Goal: Task Accomplishment & Management: Complete application form

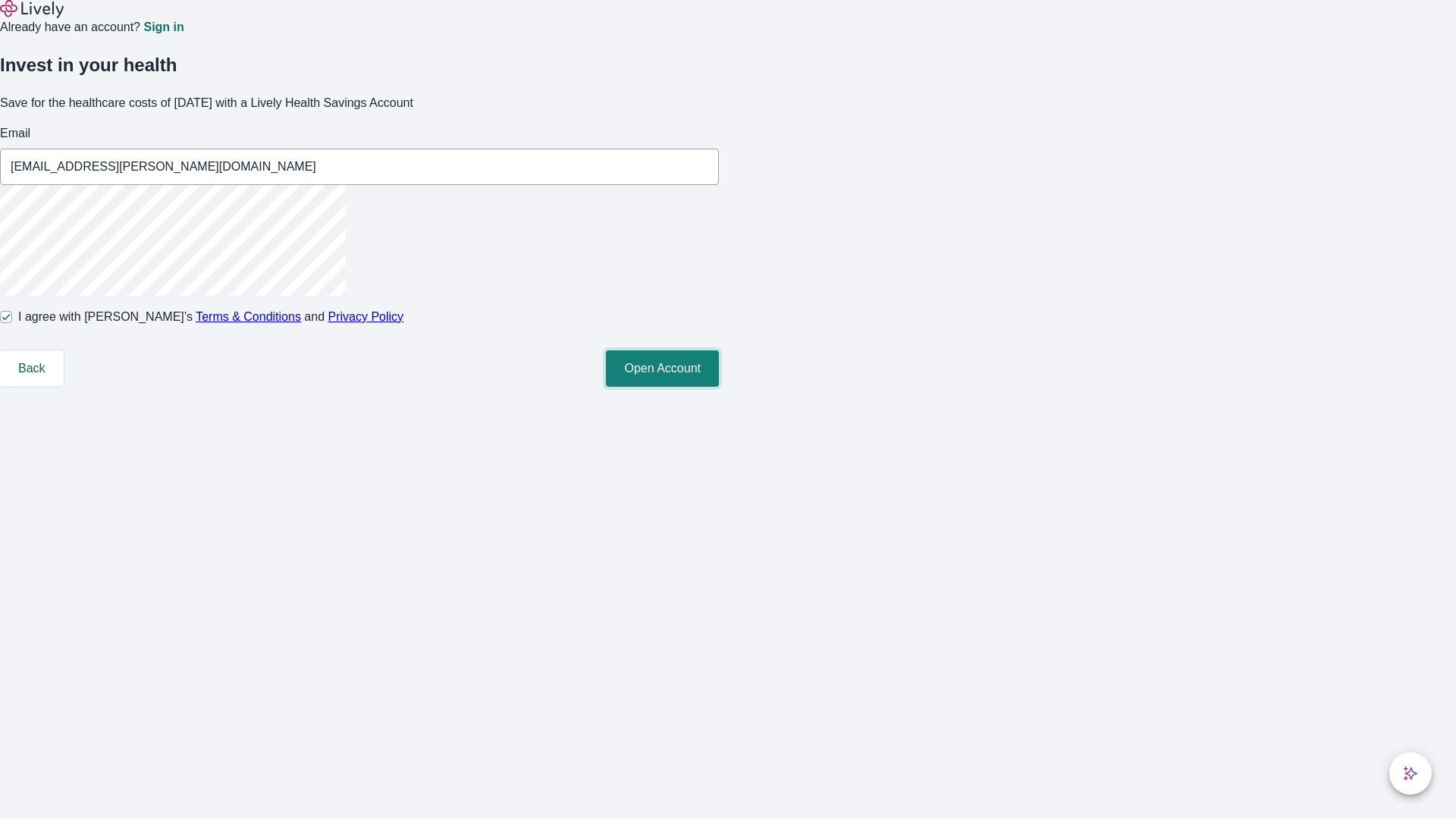
click at [719, 387] on button "Open Account" at bounding box center [662, 369] width 113 height 37
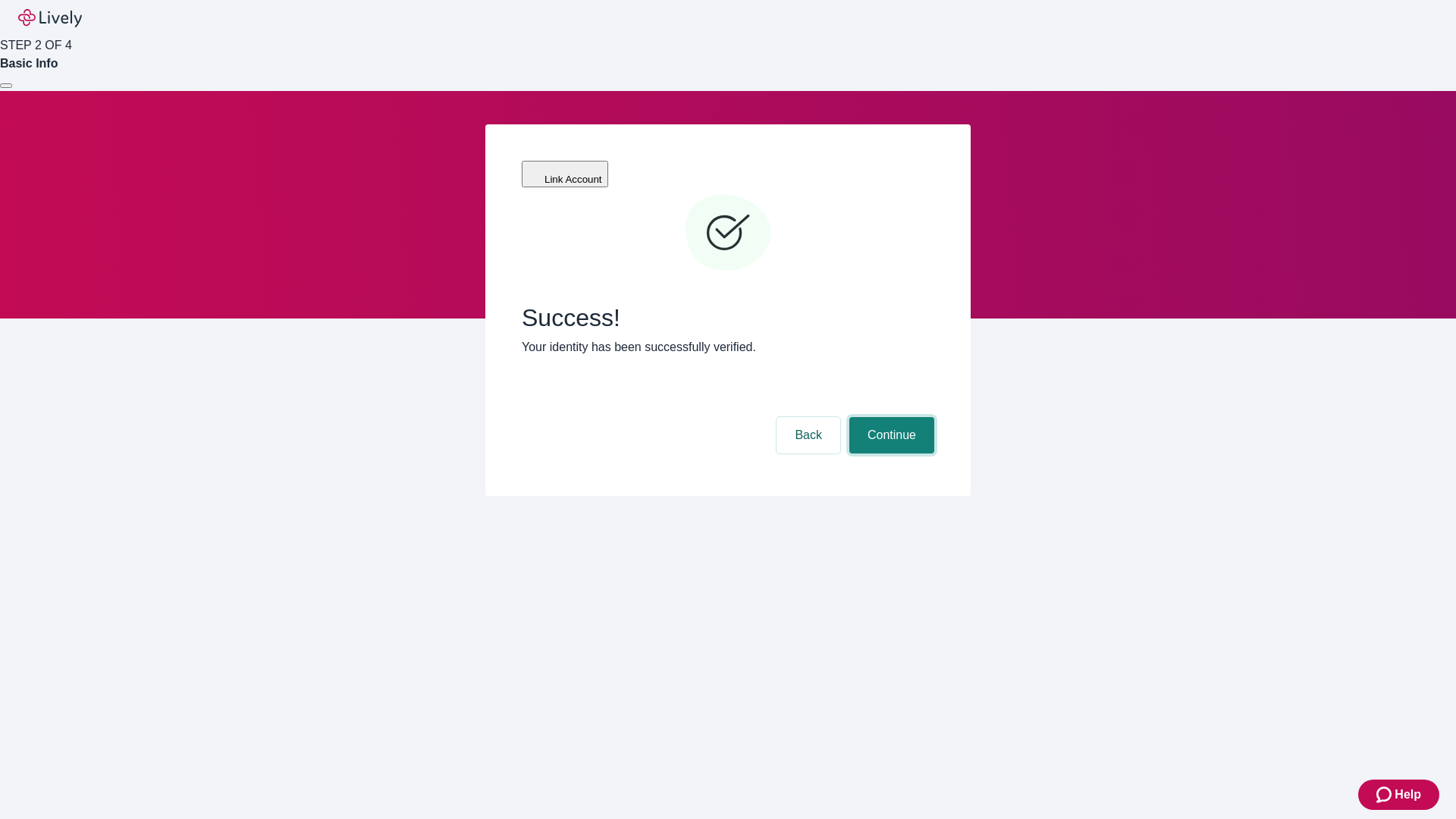
click at [889, 417] on button "Continue" at bounding box center [891, 436] width 85 height 37
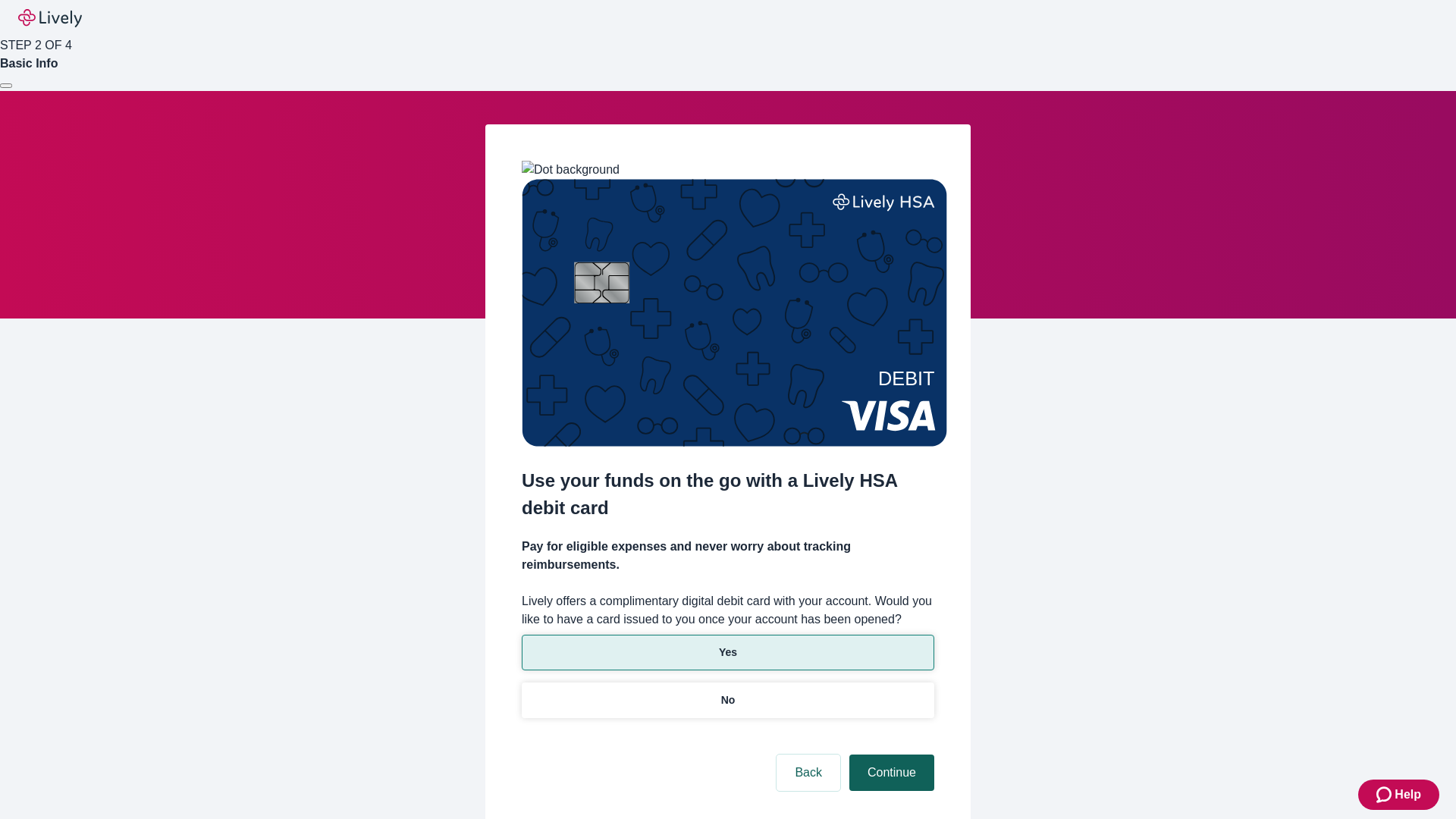
click at [728, 693] on p "No" at bounding box center [728, 701] width 14 height 16
click at [889, 755] on button "Continue" at bounding box center [891, 774] width 85 height 37
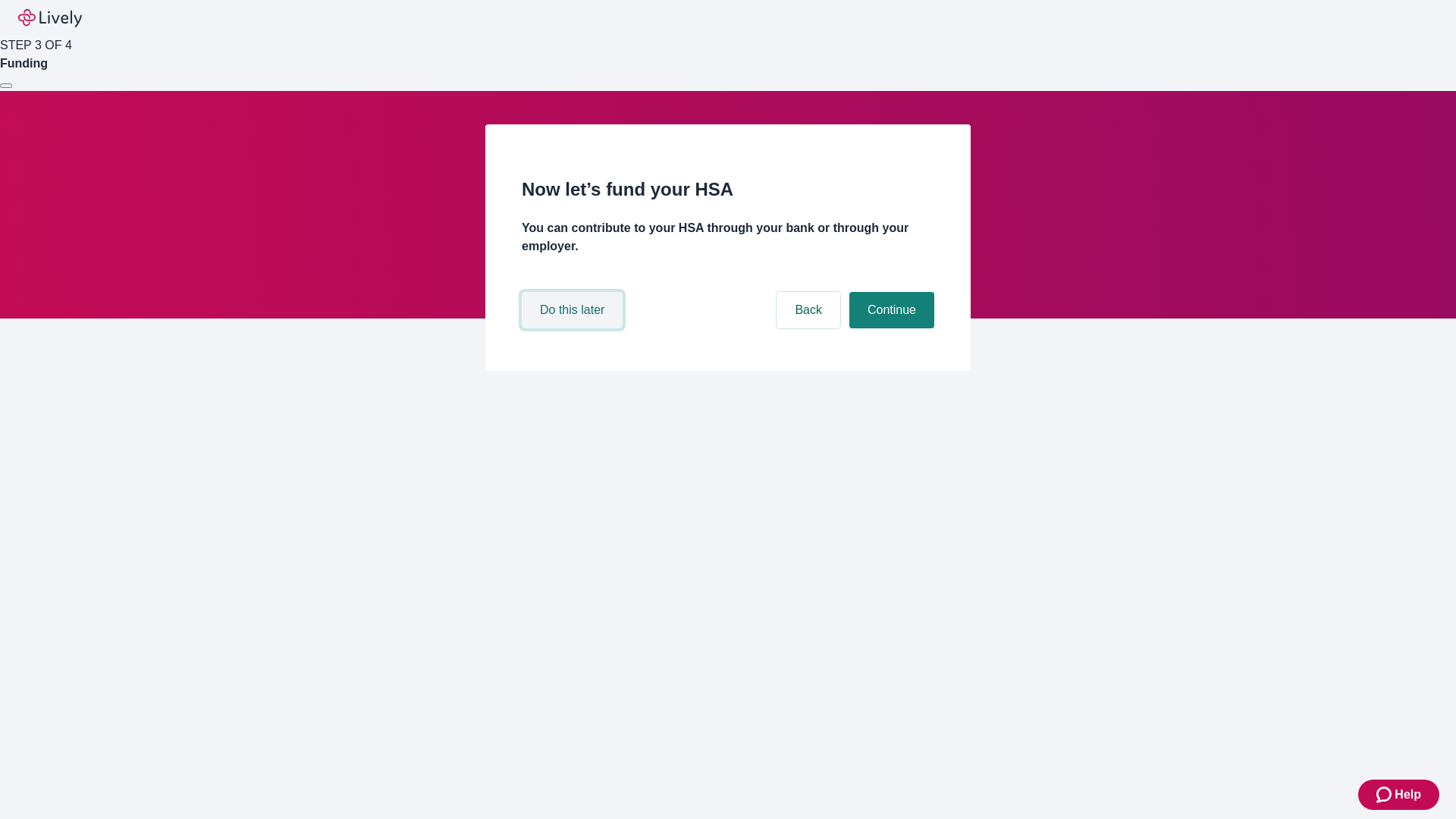
click at [574, 328] on button "Do this later" at bounding box center [572, 311] width 101 height 37
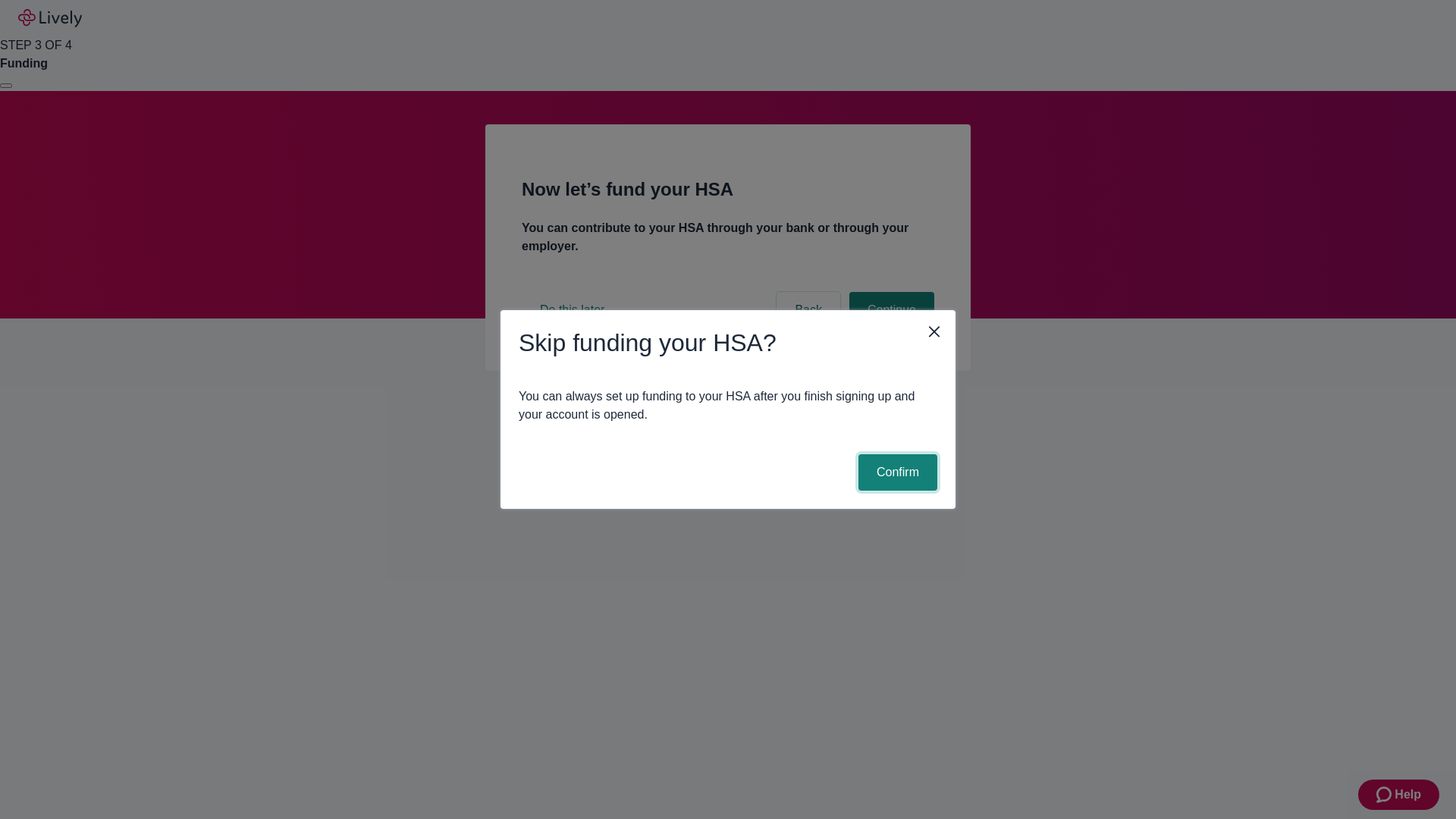
click at [895, 472] on button "Confirm" at bounding box center [898, 472] width 79 height 37
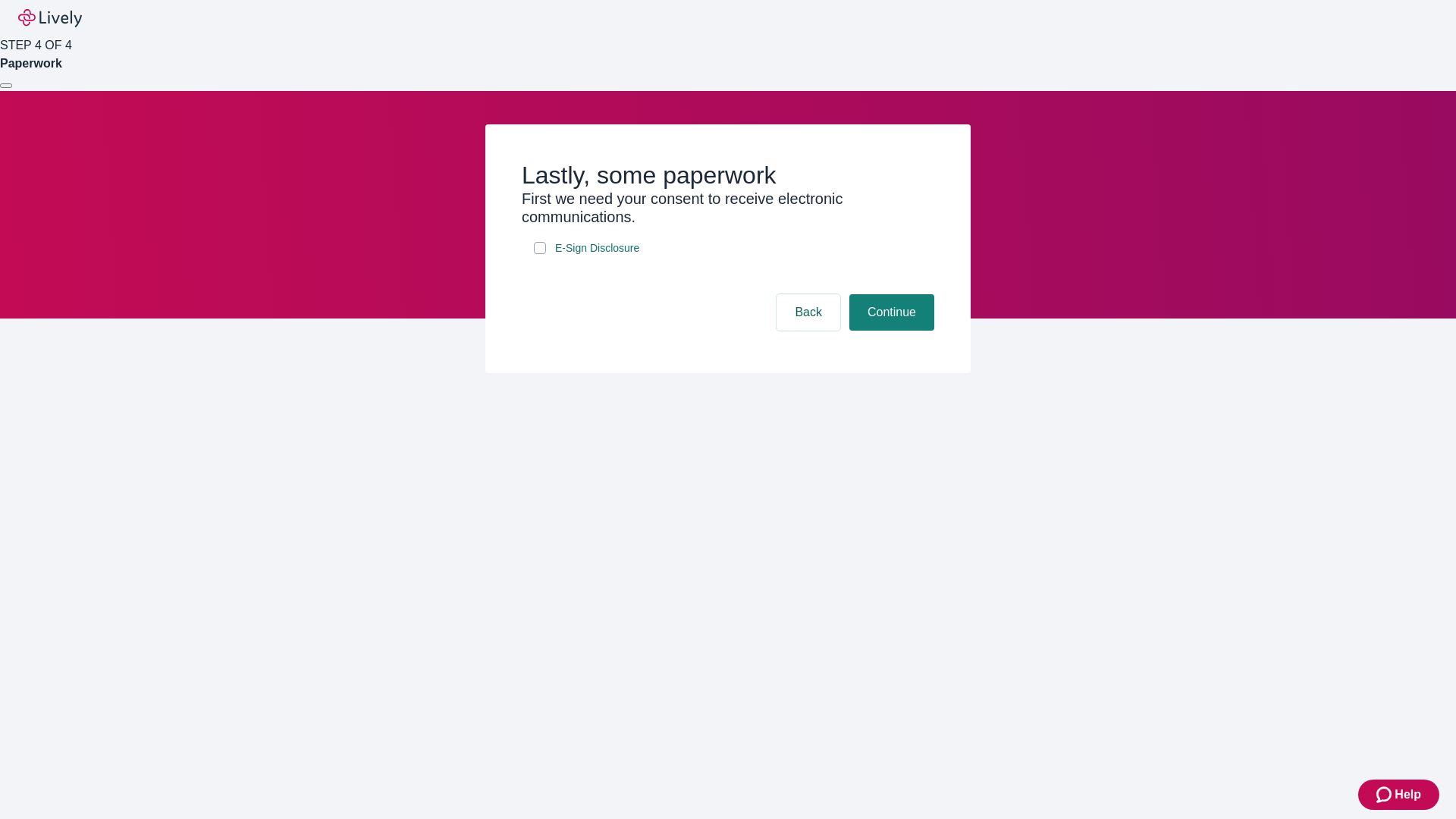
click at [540, 254] on input "E-Sign Disclosure" at bounding box center [540, 248] width 12 height 12
checkbox input "true"
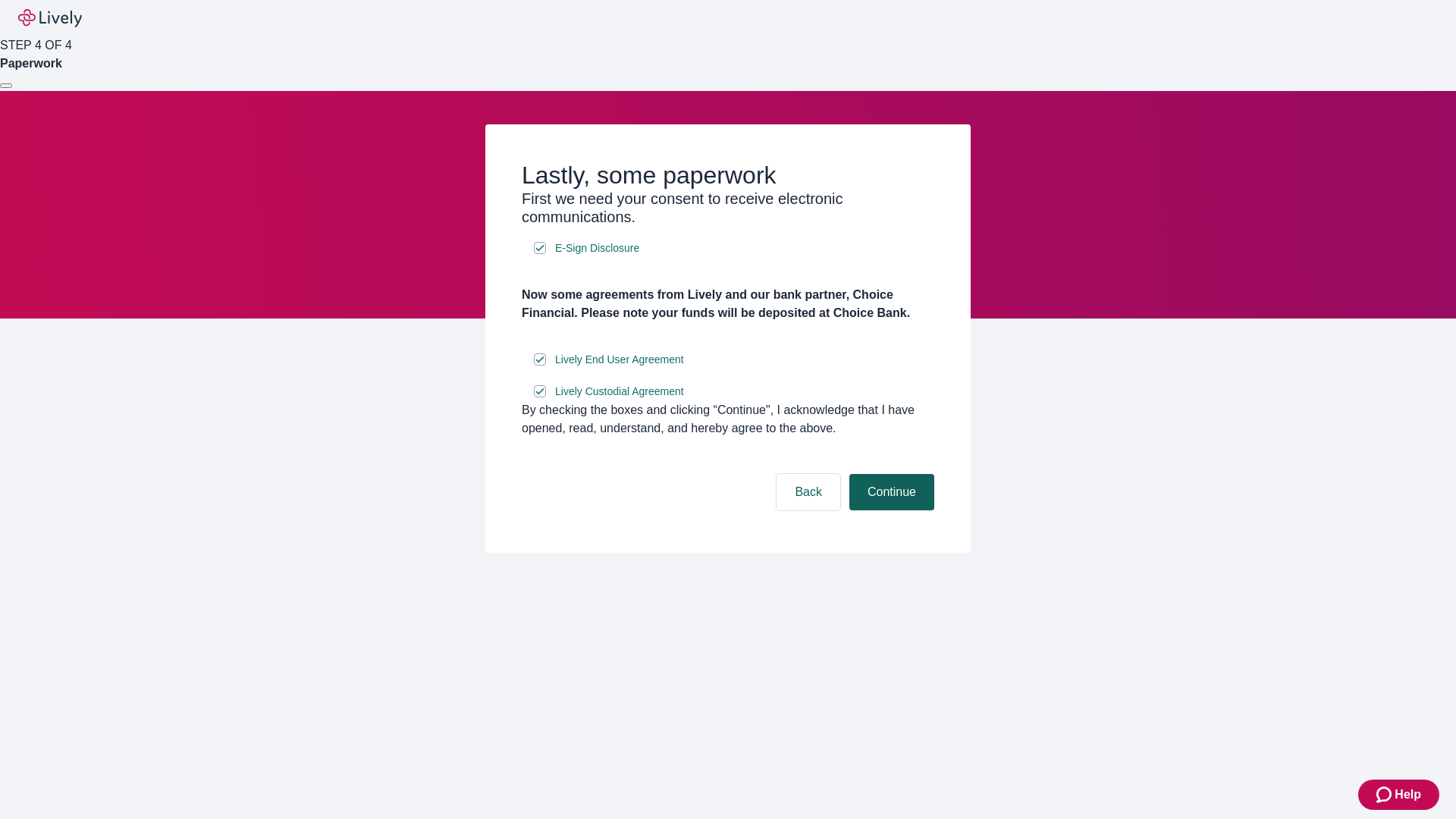
click at [889, 511] on button "Continue" at bounding box center [891, 493] width 85 height 37
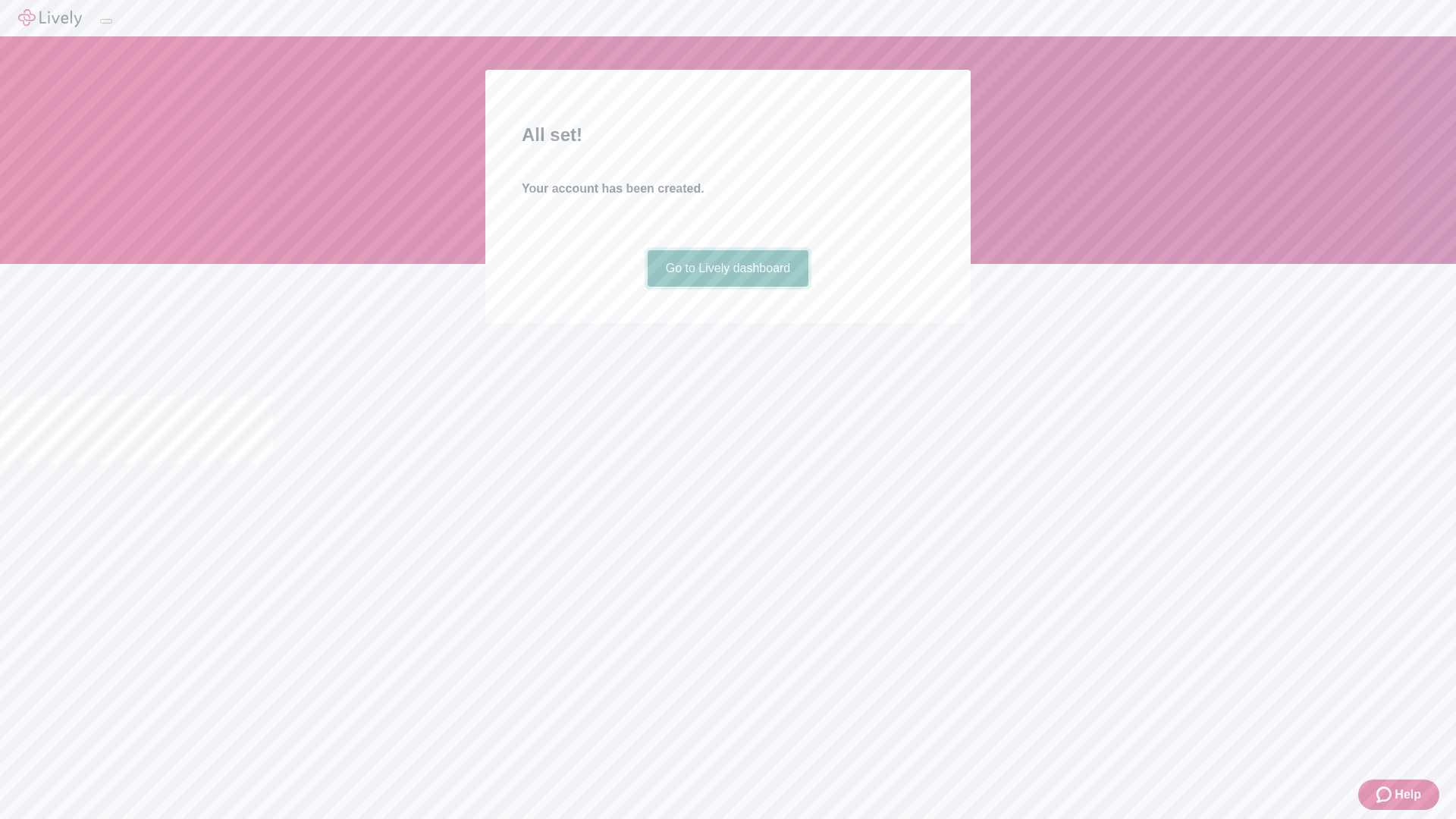
click at [728, 287] on link "Go to Lively dashboard" at bounding box center [728, 269] width 162 height 37
